Goal: Task Accomplishment & Management: Manage account settings

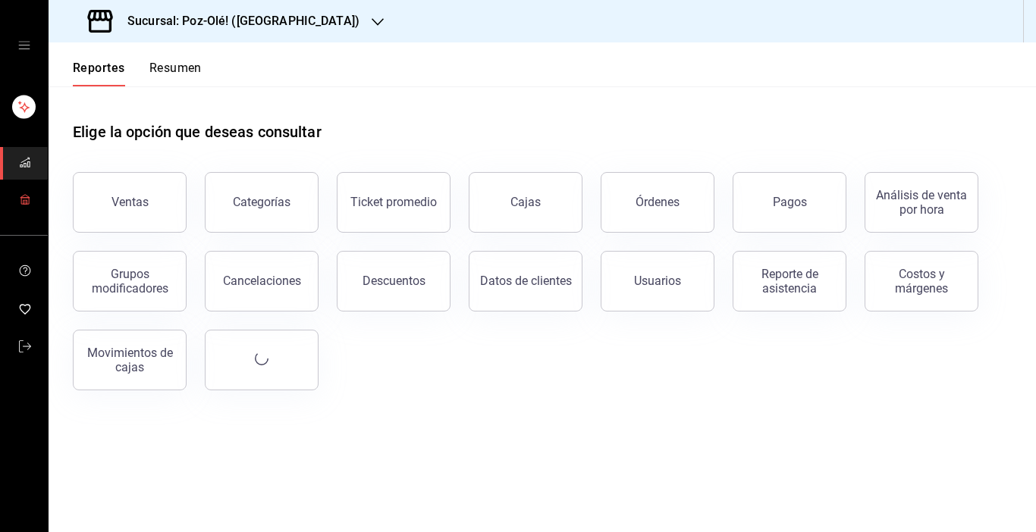
click at [23, 201] on rect "mailbox folders" at bounding box center [25, 202] width 4 height 4
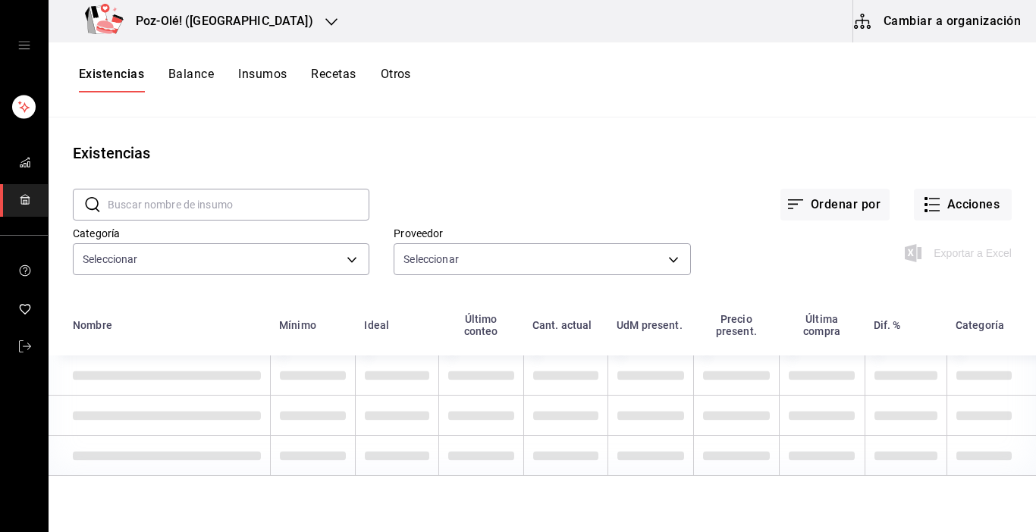
type input "d676893f-1eff-4afc-89d5-be7931405371,64c67766-f765-4080-8c3b-6b73adc83a6f,5c504…"
type input "48d44c5a-e461-48d4-aff9-0664819c2ea3,a25d6bbc-ab57-4387-85d6-398f9db57e81,dec80…"
click at [909, 17] on button "Cambiar a organización" at bounding box center [938, 21] width 171 height 42
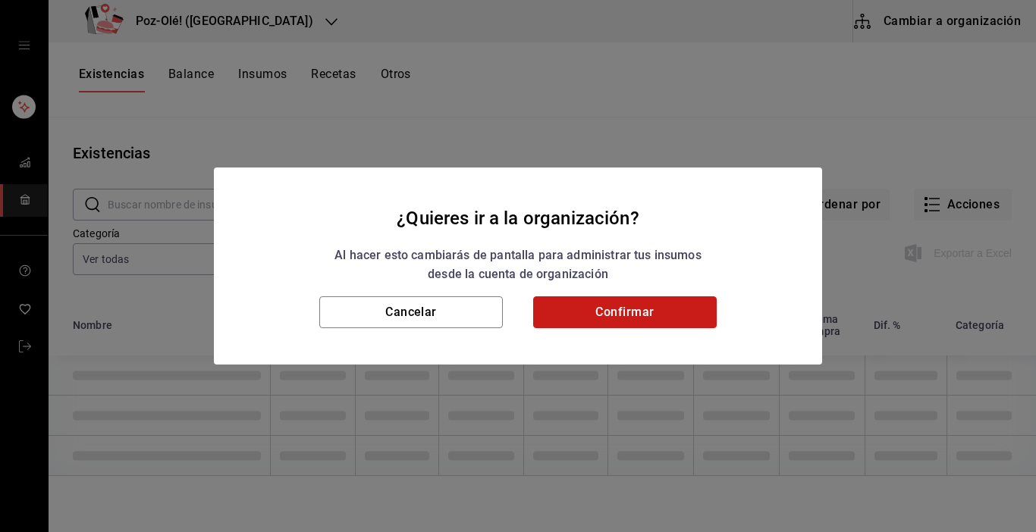
click at [630, 300] on button "Confirmar" at bounding box center [625, 313] width 184 height 32
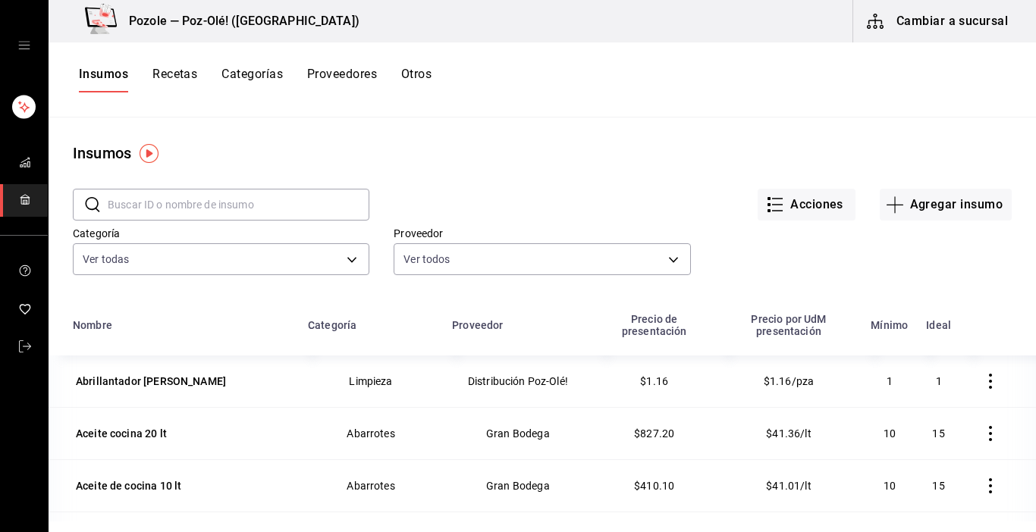
click at [422, 73] on button "Otros" at bounding box center [416, 80] width 30 height 26
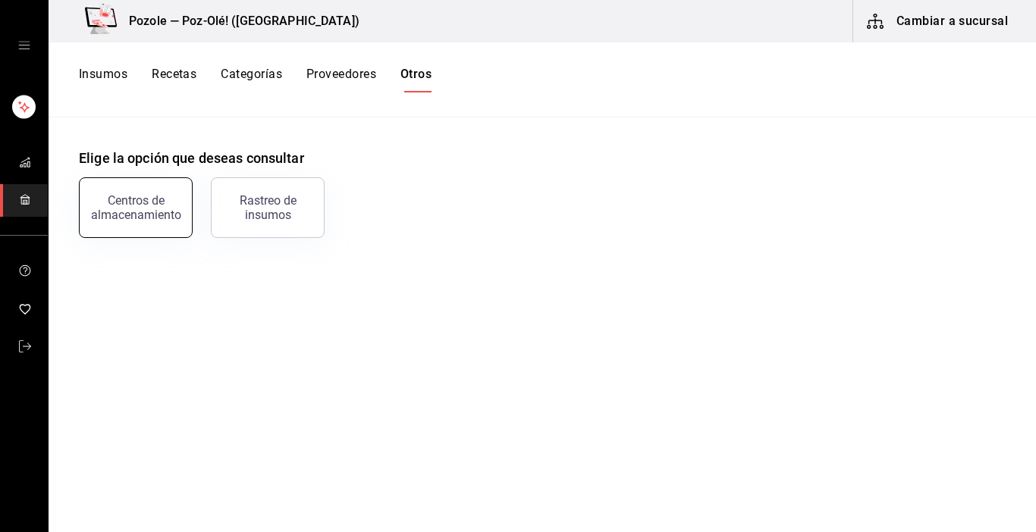
click at [123, 205] on div "Centros de almacenamiento" at bounding box center [136, 207] width 94 height 29
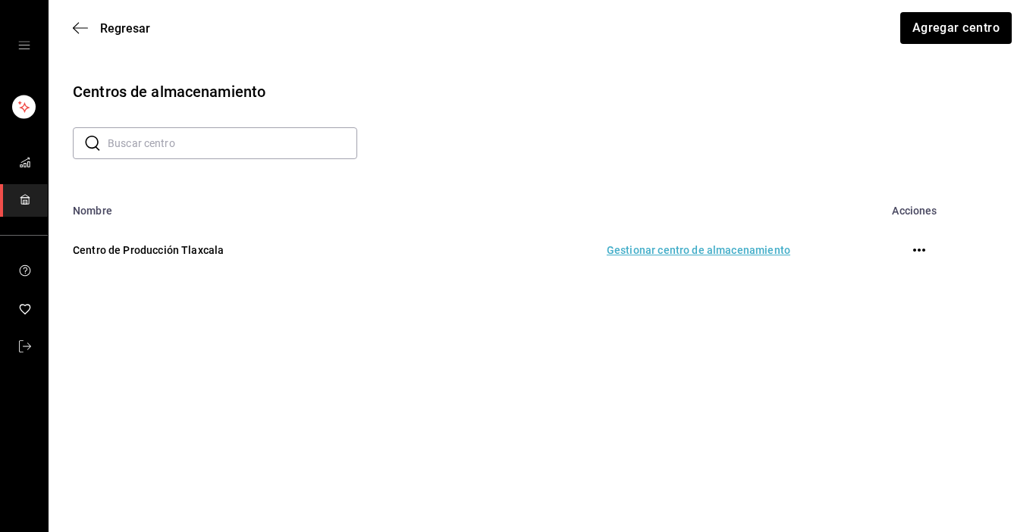
click at [652, 248] on td "Gestionar centro de almacenamiento" at bounding box center [606, 250] width 404 height 67
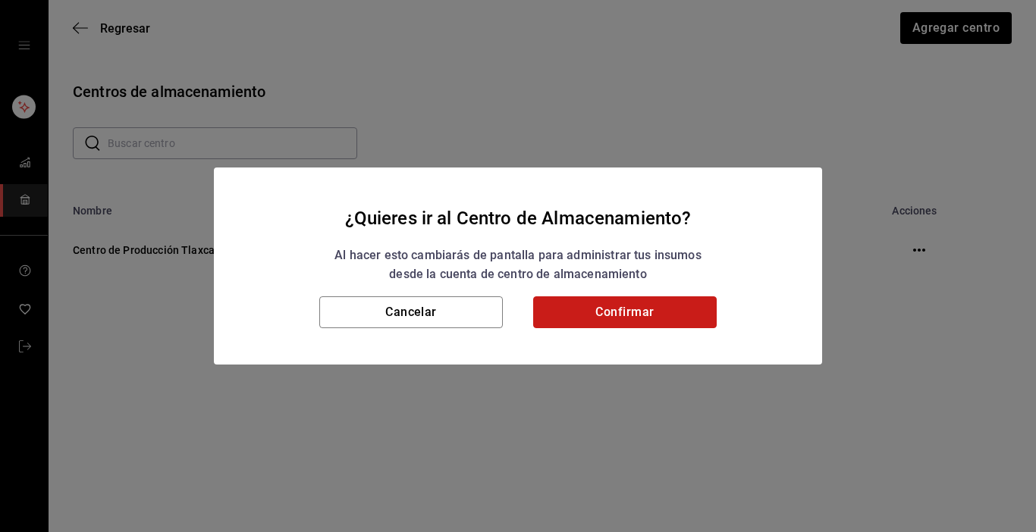
click at [654, 300] on button "Confirmar" at bounding box center [625, 313] width 184 height 32
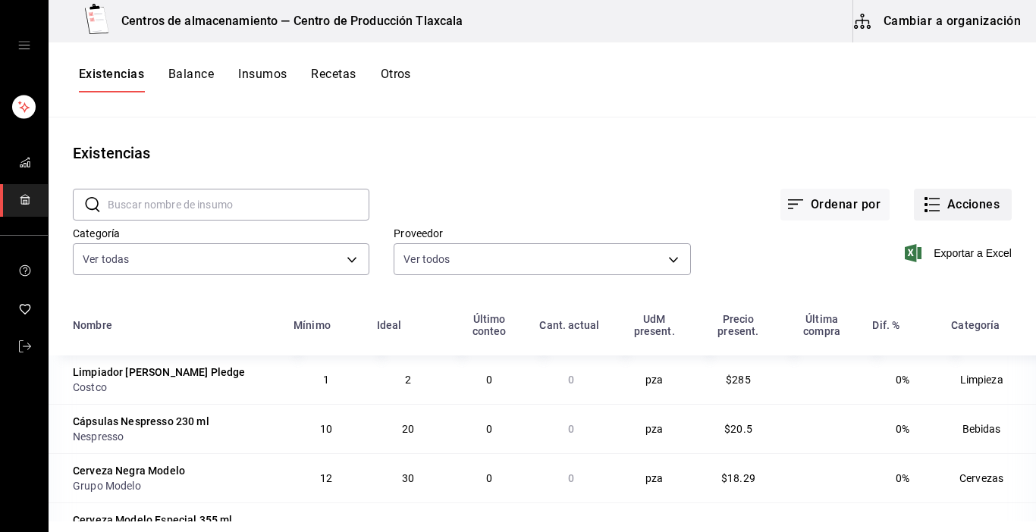
click at [923, 212] on icon "button" at bounding box center [932, 205] width 18 height 18
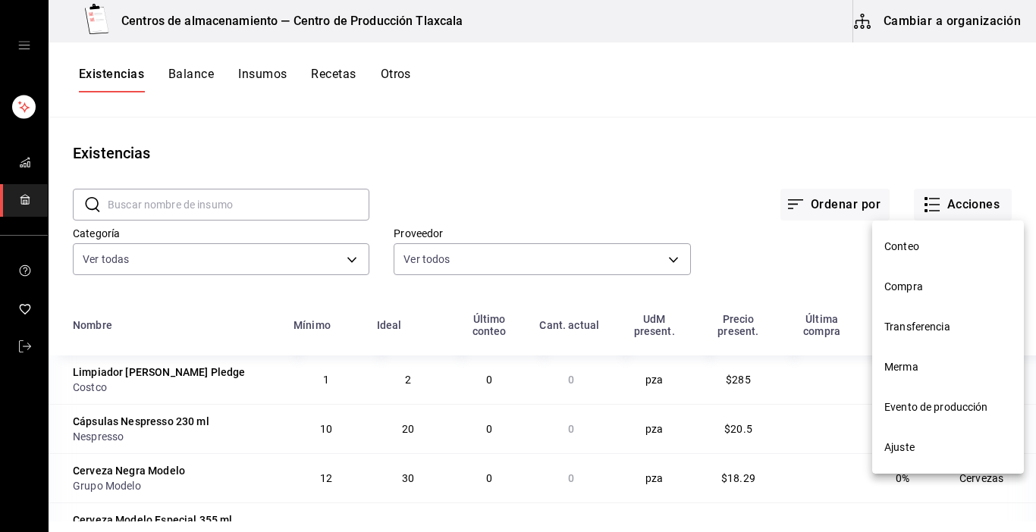
click at [940, 338] on li "Transferencia" at bounding box center [948, 327] width 152 height 40
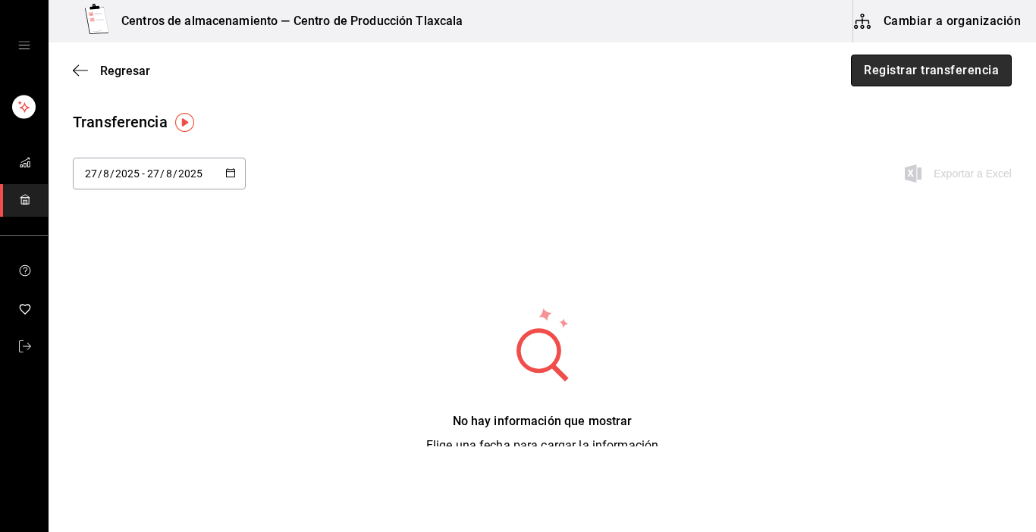
click at [875, 63] on button "Registrar transferencia" at bounding box center [931, 71] width 161 height 32
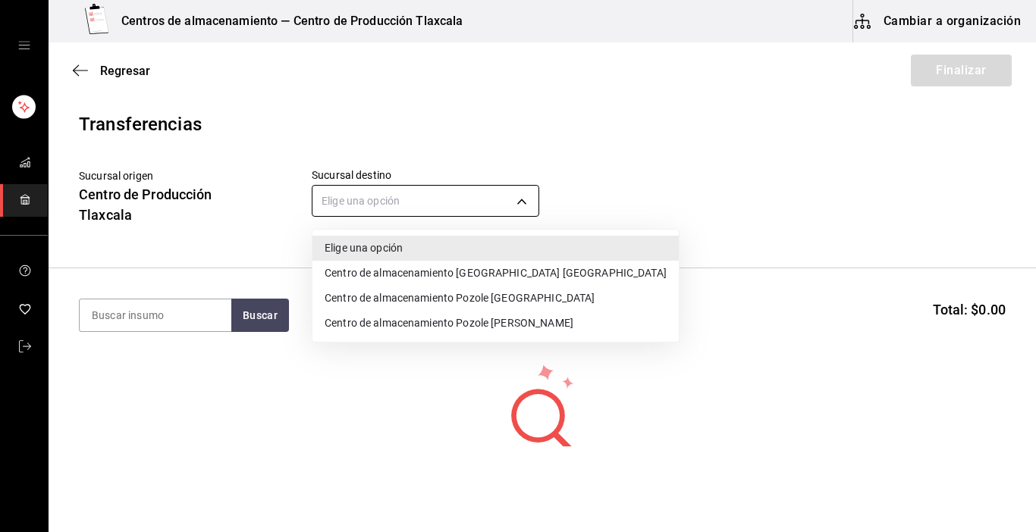
click at [530, 206] on body "Centros de almacenamiento — Centro de Producción Tlaxcala Cambiar a organizació…" at bounding box center [518, 223] width 1036 height 447
click at [526, 276] on li "Centro de almacenamiento [GEOGRAPHIC_DATA] [GEOGRAPHIC_DATA]" at bounding box center [495, 273] width 366 height 25
type input "ddc3d7bb-b11d-4e44-bee7-b2d04ff8fb33"
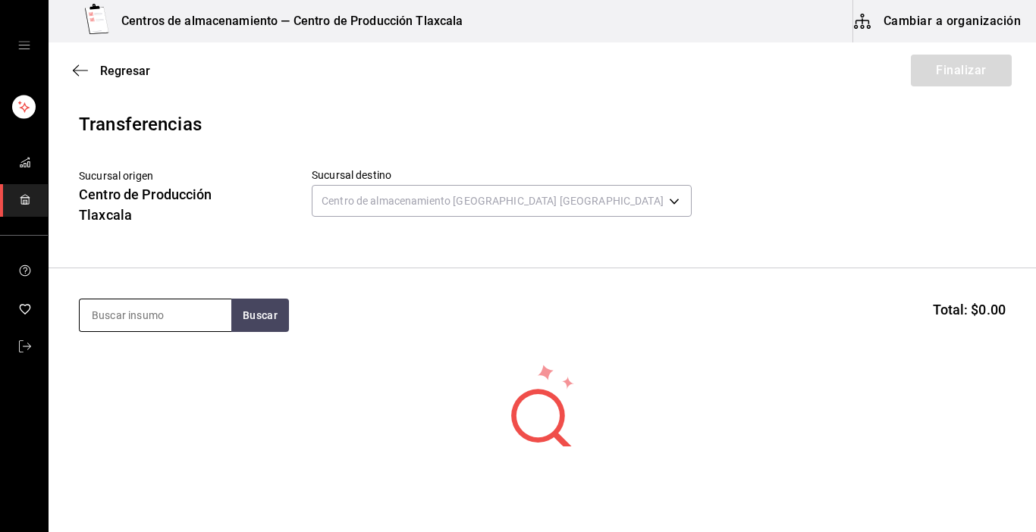
click at [162, 318] on input at bounding box center [156, 316] width 152 height 32
type input "[GEOGRAPHIC_DATA]"
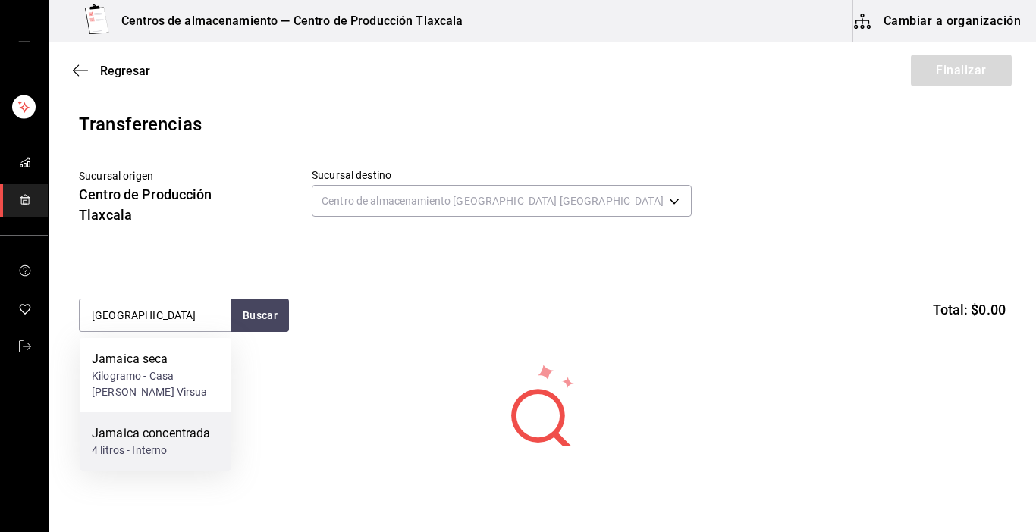
click at [164, 429] on div "Jamaica concentrada" at bounding box center [151, 434] width 119 height 18
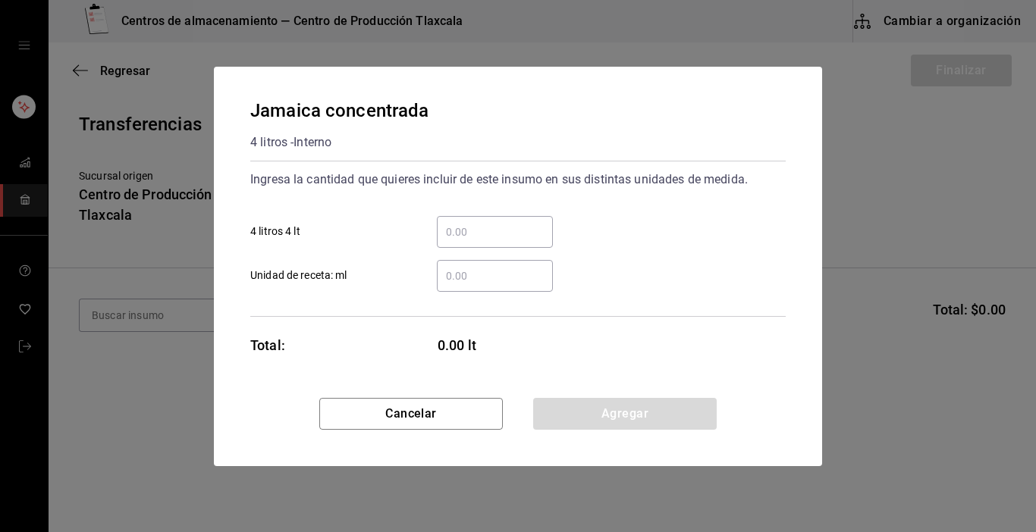
click at [495, 238] on input "​ 4 litros 4 lt" at bounding box center [495, 232] width 116 height 18
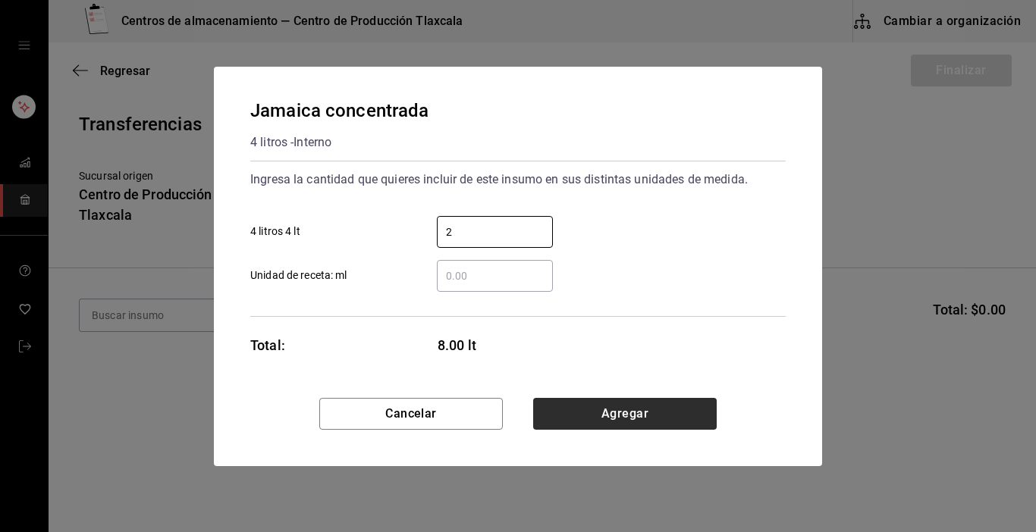
type input "2"
click at [704, 402] on button "Agregar" at bounding box center [625, 414] width 184 height 32
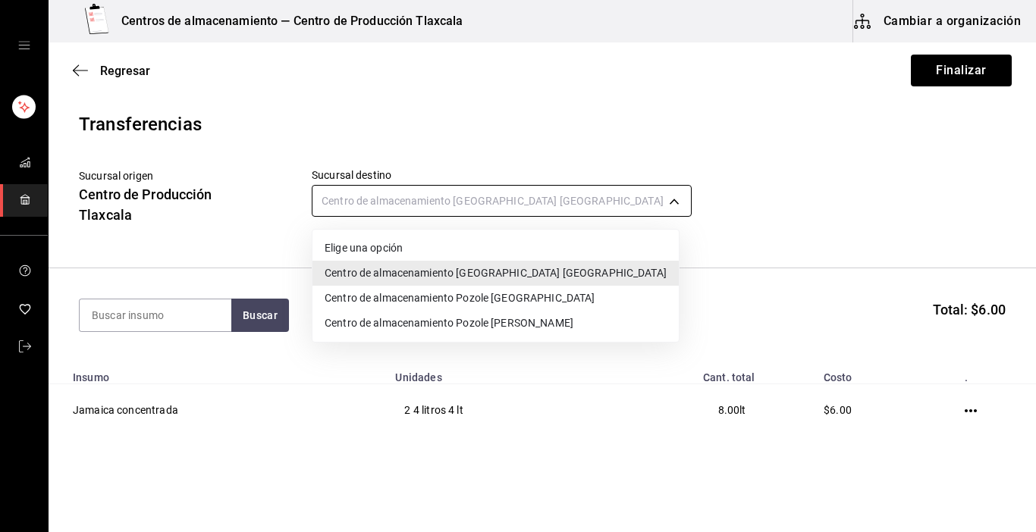
click at [532, 200] on body "Centros de almacenamiento — Centro de Producción Tlaxcala Cambiar a organizació…" at bounding box center [518, 223] width 1036 height 447
click at [544, 320] on li "Centro de almacenamiento Pozole [PERSON_NAME]" at bounding box center [495, 323] width 366 height 25
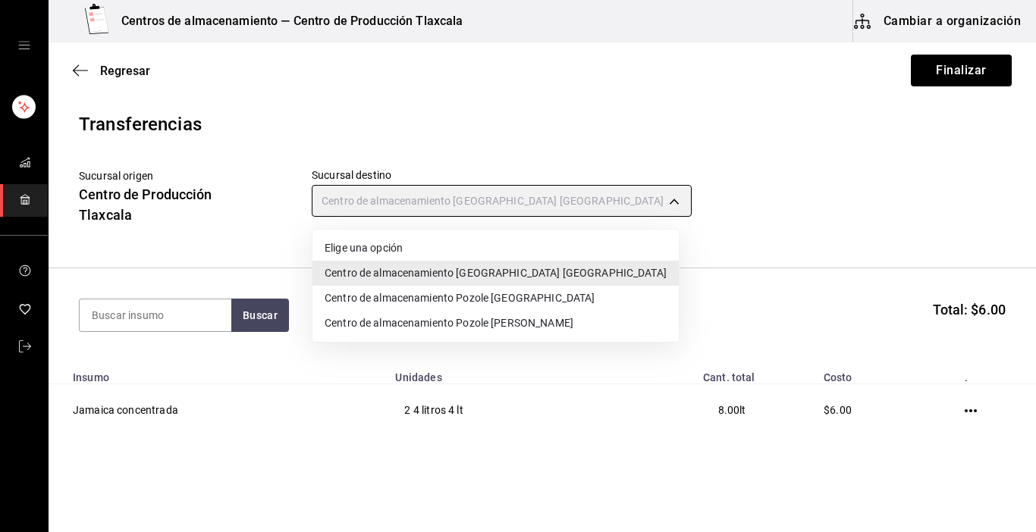
type input "ee3f4e0a-9fd2-4c06-83c3-2938205c01d0"
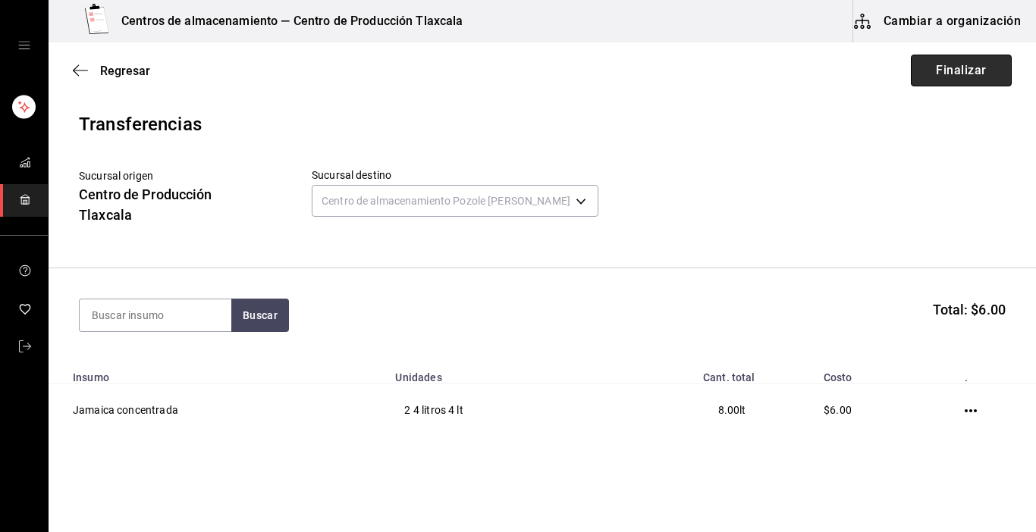
click at [942, 82] on button "Finalizar" at bounding box center [961, 71] width 101 height 32
